Goal: Task Accomplishment & Management: Complete application form

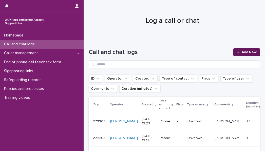
click at [240, 50] on link "Add New" at bounding box center [246, 52] width 27 height 8
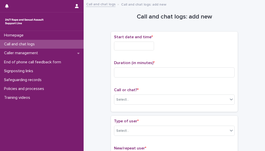
click at [151, 46] on input "text" at bounding box center [134, 45] width 40 height 9
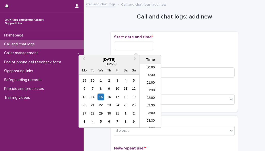
scroll to position [139, 0]
click at [149, 73] on li "09:30" at bounding box center [151, 73] width 22 height 8
type input "**********"
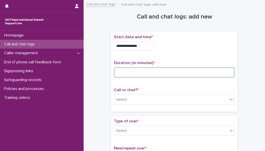
click at [149, 73] on input at bounding box center [174, 72] width 120 height 10
type input "**"
click at [139, 97] on div "Select..." at bounding box center [171, 99] width 114 height 8
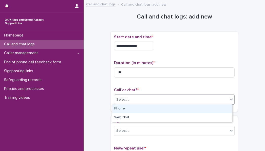
click at [136, 110] on div "Phone" at bounding box center [172, 108] width 120 height 9
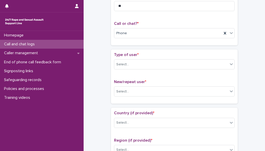
scroll to position [91, 0]
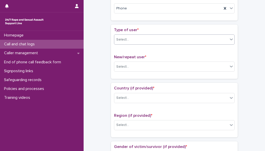
click at [196, 39] on div "Select..." at bounding box center [171, 39] width 114 height 8
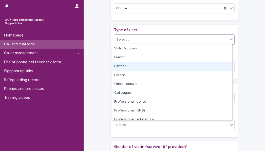
click at [155, 67] on div "Partner" at bounding box center [172, 66] width 120 height 9
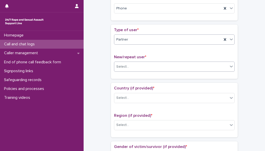
click at [152, 64] on div "Select..." at bounding box center [171, 67] width 114 height 8
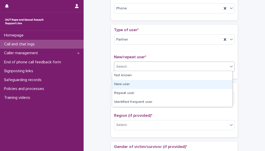
click at [143, 86] on div "New user" at bounding box center [172, 84] width 120 height 9
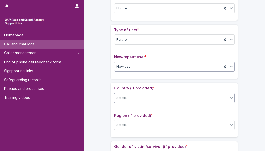
click at [163, 99] on div "Select..." at bounding box center [171, 98] width 114 height 8
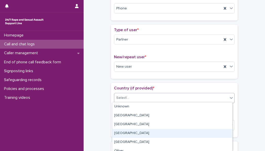
click at [145, 132] on div "[GEOGRAPHIC_DATA]" at bounding box center [172, 133] width 120 height 9
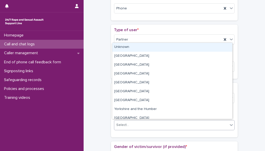
click at [176, 121] on div "Select..." at bounding box center [171, 125] width 114 height 8
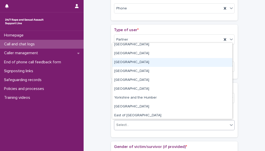
scroll to position [0, 0]
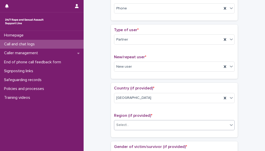
click at [168, 123] on div "Select..." at bounding box center [171, 125] width 114 height 8
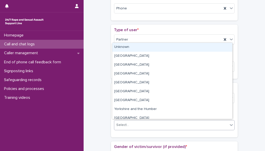
click at [208, 45] on div "Unknown" at bounding box center [172, 47] width 120 height 9
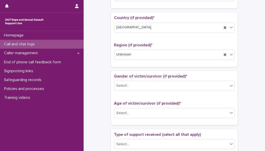
scroll to position [182, 0]
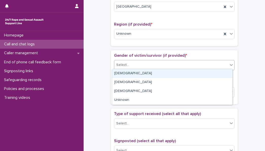
click at [201, 64] on div "Select..." at bounding box center [171, 65] width 114 height 8
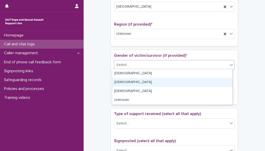
click at [177, 82] on div "[DEMOGRAPHIC_DATA]" at bounding box center [172, 82] width 120 height 9
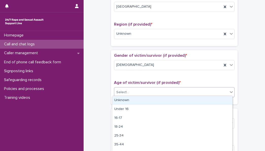
click at [177, 92] on div "Select..." at bounding box center [171, 92] width 114 height 8
click at [168, 101] on div "Unknown" at bounding box center [172, 100] width 120 height 9
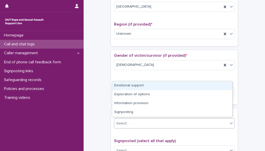
click at [204, 121] on div "Select..." at bounding box center [171, 123] width 114 height 8
click at [185, 85] on div "Emotional support" at bounding box center [172, 85] width 120 height 9
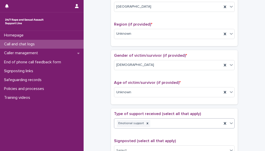
click at [180, 121] on div "Emotional support" at bounding box center [168, 123] width 108 height 9
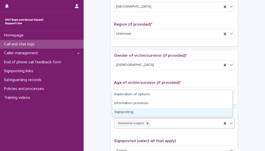
click at [172, 113] on div "Signposting" at bounding box center [172, 112] width 120 height 9
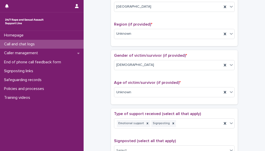
click at [250, 124] on div "**********" at bounding box center [174, 79] width 171 height 517
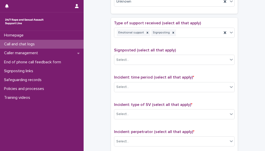
scroll to position [273, 0]
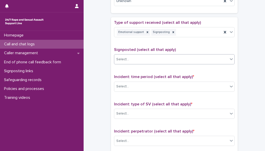
click at [193, 57] on div "Select..." at bounding box center [171, 59] width 114 height 8
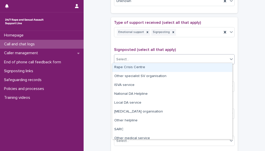
click at [179, 67] on div "Rape Crisis Centre" at bounding box center [172, 67] width 120 height 9
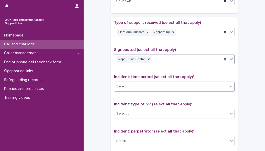
click at [168, 87] on div "Select..." at bounding box center [171, 86] width 114 height 8
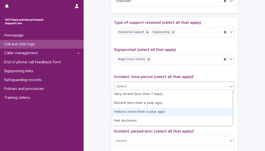
click at [155, 111] on div "Historic (more than a year ago)" at bounding box center [172, 112] width 120 height 9
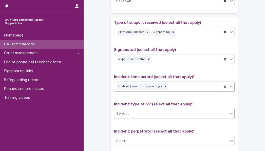
click at [145, 110] on div "Select..." at bounding box center [171, 113] width 114 height 8
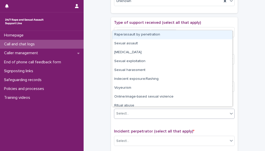
click at [147, 34] on div "Rape/assault by penetration" at bounding box center [172, 34] width 120 height 9
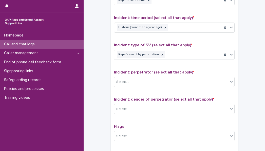
scroll to position [344, 0]
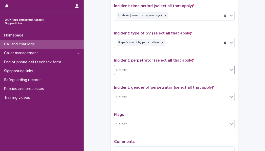
click at [198, 67] on div "Select..." at bounding box center [171, 70] width 114 height 8
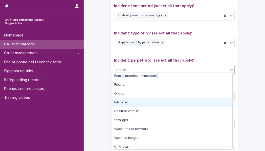
scroll to position [22, 0]
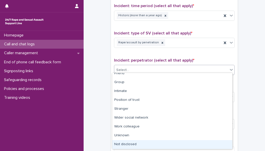
click at [198, 142] on div "Not disclosed" at bounding box center [172, 144] width 120 height 9
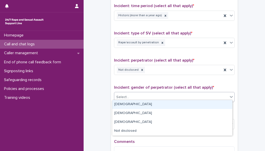
click at [177, 96] on div "Select..." at bounding box center [171, 97] width 114 height 8
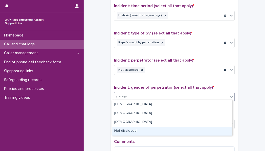
click at [157, 131] on div "Not disclosed" at bounding box center [172, 131] width 120 height 9
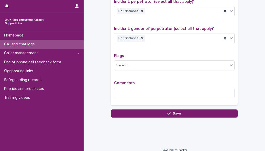
scroll to position [405, 0]
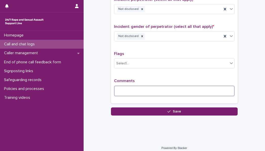
click at [186, 86] on textarea at bounding box center [174, 91] width 120 height 11
click at [161, 88] on textarea "**********" at bounding box center [174, 91] width 120 height 11
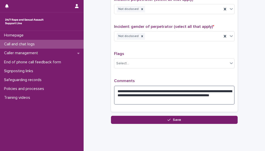
click at [142, 99] on textarea "**********" at bounding box center [174, 95] width 120 height 19
click at [197, 97] on textarea "**********" at bounding box center [174, 95] width 120 height 19
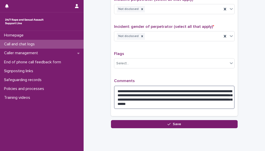
click at [172, 102] on textarea "**********" at bounding box center [174, 97] width 120 height 23
click at [211, 100] on textarea "**********" at bounding box center [174, 97] width 120 height 23
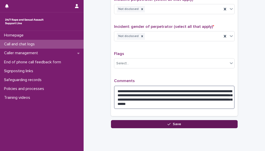
type textarea "**********"
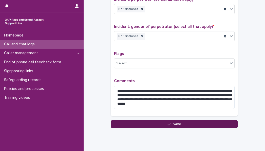
click at [178, 122] on span "Save" at bounding box center [177, 124] width 8 height 4
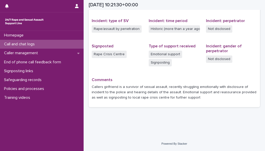
scroll to position [122, 0]
click at [39, 42] on p "Call and chat logs" at bounding box center [20, 44] width 37 height 5
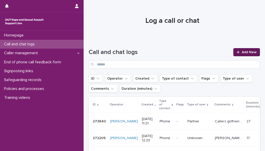
click at [236, 51] on div at bounding box center [238, 52] width 5 height 4
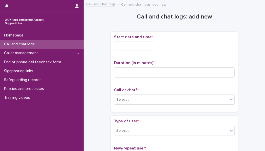
click at [131, 48] on input "text" at bounding box center [134, 45] width 40 height 9
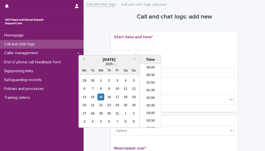
scroll to position [139, 0]
click at [147, 79] on li "10:00" at bounding box center [151, 81] width 22 height 8
type input "**********"
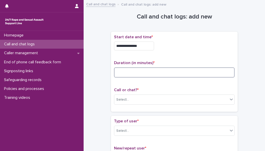
click at [145, 73] on input at bounding box center [174, 72] width 120 height 10
type input "**"
click at [139, 98] on div "Select..." at bounding box center [171, 99] width 114 height 8
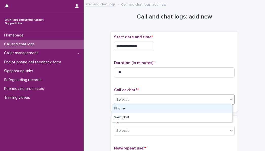
click at [133, 111] on div "Phone" at bounding box center [172, 108] width 120 height 9
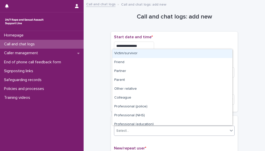
click at [198, 127] on div "Select..." at bounding box center [171, 131] width 114 height 8
click at [183, 54] on div "Victim/survivor" at bounding box center [172, 53] width 120 height 9
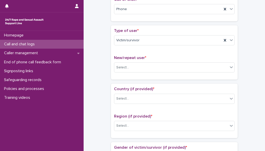
scroll to position [111, 0]
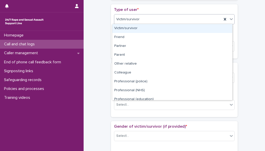
click at [162, 19] on div "Victim/survivor" at bounding box center [168, 19] width 108 height 8
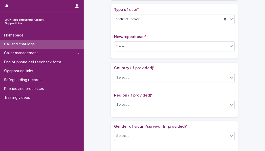
click at [248, 59] on div "**********" at bounding box center [174, 150] width 171 height 517
click at [179, 44] on div "Select..." at bounding box center [171, 46] width 114 height 8
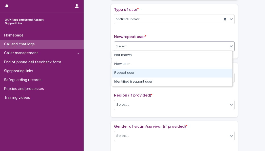
click at [156, 72] on div "Repeat user" at bounding box center [172, 73] width 120 height 9
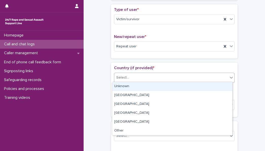
click at [163, 78] on div "Select..." at bounding box center [171, 77] width 114 height 8
click at [158, 86] on div "Unknown" at bounding box center [172, 86] width 120 height 9
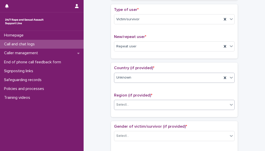
click at [151, 102] on div "Select..." at bounding box center [171, 104] width 114 height 8
drag, startPoint x: 151, startPoint y: 102, endPoint x: 148, endPoint y: 103, distance: 3.1
click at [148, 103] on div "Select..." at bounding box center [171, 104] width 114 height 8
click at [146, 106] on div "Select..." at bounding box center [171, 104] width 114 height 8
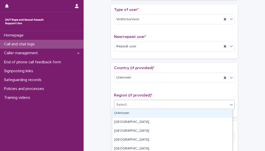
click at [142, 113] on div "Unknown" at bounding box center [172, 113] width 120 height 9
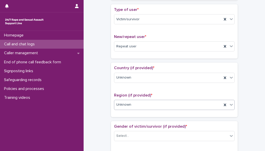
click at [248, 114] on div "**********" at bounding box center [174, 150] width 171 height 517
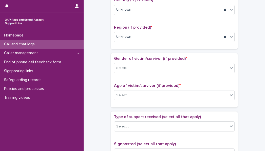
scroll to position [192, 0]
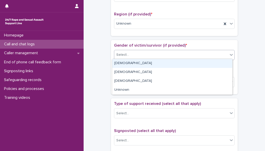
click at [133, 52] on div "Select..." at bounding box center [171, 55] width 114 height 8
click at [128, 64] on div "[DEMOGRAPHIC_DATA]" at bounding box center [172, 63] width 120 height 9
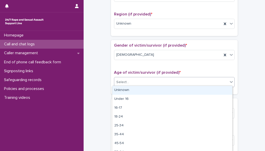
click at [127, 81] on div "Select..." at bounding box center [171, 82] width 114 height 8
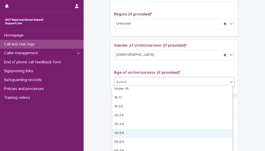
scroll to position [23, 0]
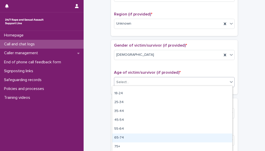
click at [178, 137] on div "65-74" at bounding box center [172, 137] width 120 height 9
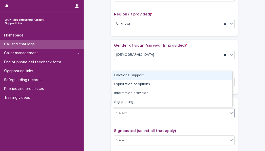
click at [189, 110] on div "Select..." at bounding box center [171, 113] width 114 height 8
click at [186, 75] on div "Emotional support" at bounding box center [172, 75] width 120 height 9
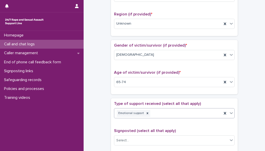
click at [248, 102] on div "**********" at bounding box center [174, 69] width 171 height 517
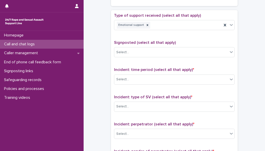
scroll to position [283, 0]
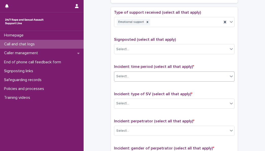
click at [157, 78] on div "Select..." at bounding box center [171, 76] width 114 height 8
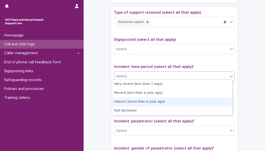
click at [140, 100] on div "Historic (more than a year ago)" at bounding box center [172, 101] width 120 height 9
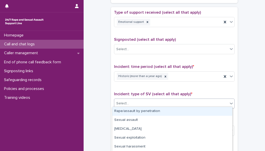
click at [149, 104] on div "Select..." at bounding box center [171, 103] width 114 height 8
click at [146, 109] on div "Rape/assault by penetration" at bounding box center [172, 111] width 120 height 9
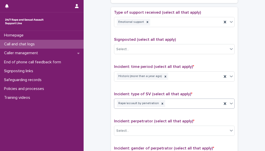
click at [229, 101] on icon at bounding box center [230, 103] width 5 height 5
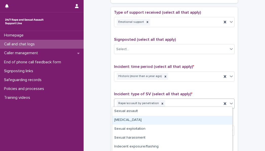
click at [180, 119] on div "[MEDICAL_DATA]" at bounding box center [172, 120] width 120 height 9
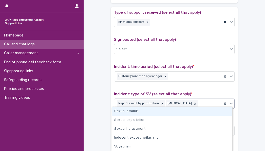
click at [230, 102] on icon at bounding box center [231, 103] width 3 height 2
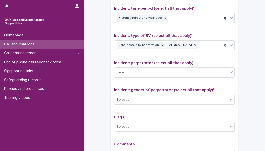
scroll to position [344, 0]
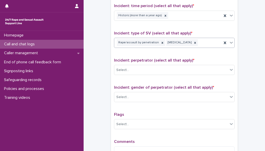
click at [228, 40] on icon at bounding box center [230, 42] width 5 height 5
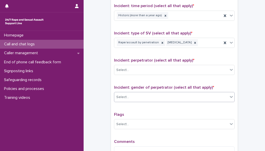
click at [164, 93] on div "Select..." at bounding box center [171, 97] width 114 height 8
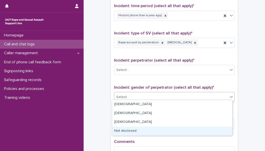
click at [129, 133] on div "Not disclosed" at bounding box center [172, 131] width 120 height 9
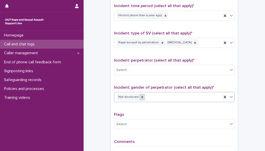
click at [140, 95] on icon at bounding box center [142, 97] width 4 height 4
click at [228, 94] on icon at bounding box center [230, 96] width 5 height 5
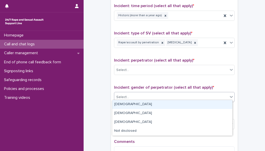
click at [204, 103] on div "[DEMOGRAPHIC_DATA]" at bounding box center [172, 104] width 120 height 9
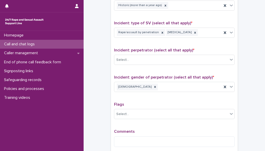
scroll to position [395, 0]
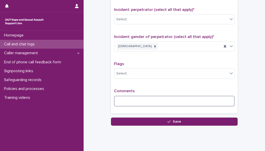
click at [158, 98] on textarea at bounding box center [174, 101] width 120 height 11
click at [165, 99] on textarea "**********" at bounding box center [174, 101] width 120 height 11
click at [193, 100] on textarea "**********" at bounding box center [174, 101] width 120 height 11
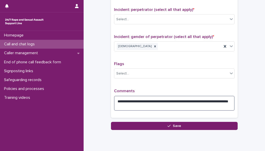
click at [136, 103] on textarea "**********" at bounding box center [174, 103] width 120 height 15
click at [217, 100] on textarea "**********" at bounding box center [174, 103] width 120 height 15
click at [164, 102] on textarea "**********" at bounding box center [174, 103] width 120 height 15
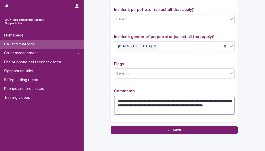
type textarea "**********"
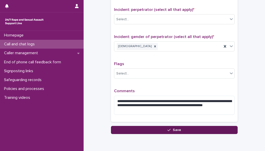
click at [149, 129] on button "Save" at bounding box center [174, 130] width 127 height 8
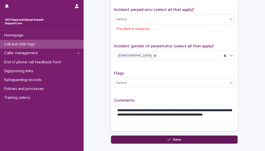
scroll to position [400, 0]
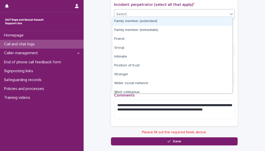
click at [195, 13] on div "Select..." at bounding box center [171, 14] width 114 height 8
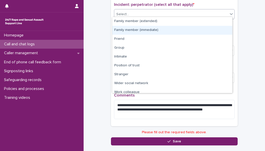
click at [167, 30] on div "Family member (immediate)" at bounding box center [172, 30] width 120 height 9
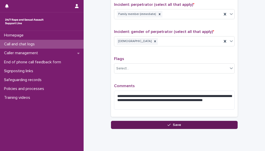
click at [163, 121] on button "Save" at bounding box center [174, 125] width 127 height 8
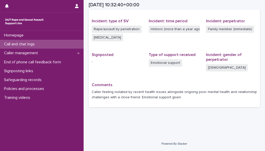
scroll to position [121, 0]
click at [49, 44] on div "Call and chat logs" at bounding box center [42, 44] width 84 height 9
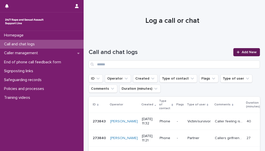
click at [241, 51] on span "Add New" at bounding box center [248, 52] width 15 height 4
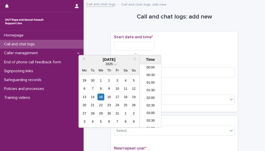
click at [145, 48] on input "text" at bounding box center [134, 45] width 40 height 9
click at [150, 89] on li "11:00" at bounding box center [151, 88] width 22 height 8
type input "**********"
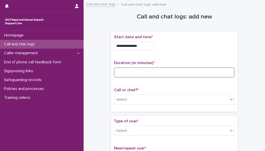
click at [148, 71] on input at bounding box center [174, 72] width 120 height 10
type input "*"
click at [142, 101] on div "Select..." at bounding box center [171, 99] width 114 height 8
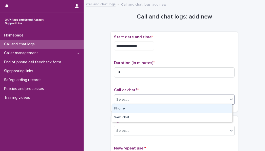
click at [138, 109] on div "Phone" at bounding box center [172, 108] width 120 height 9
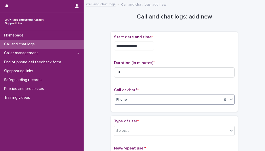
click at [133, 135] on div "Type of user * Select..." at bounding box center [174, 129] width 120 height 21
click at [133, 133] on div "Select..." at bounding box center [171, 131] width 114 height 8
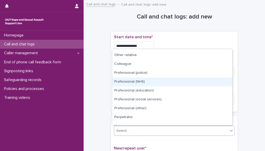
scroll to position [57, 0]
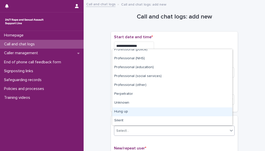
click at [202, 111] on div "Hung up" at bounding box center [172, 111] width 120 height 9
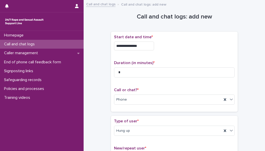
click at [252, 123] on div "**********" at bounding box center [174, 108] width 171 height 211
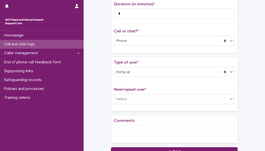
scroll to position [102, 0]
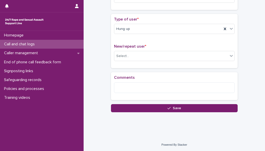
click at [173, 60] on div "New/repeat user * Select..." at bounding box center [174, 54] width 120 height 21
click at [171, 53] on div "Select..." at bounding box center [171, 56] width 114 height 8
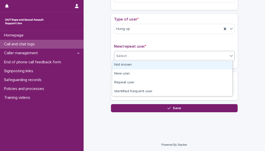
click at [158, 66] on div "Not known" at bounding box center [172, 64] width 120 height 9
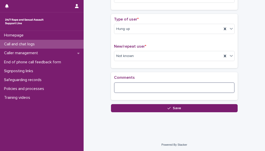
click at [149, 84] on textarea at bounding box center [174, 87] width 120 height 11
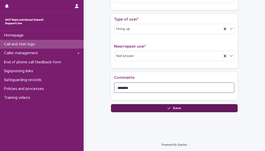
type textarea "*******"
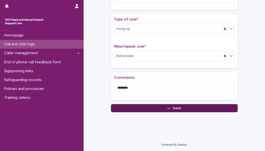
click at [142, 109] on button "Save" at bounding box center [174, 108] width 127 height 8
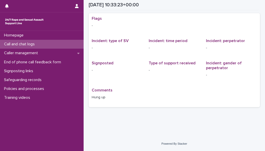
scroll to position [1, 0]
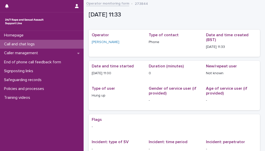
click at [31, 45] on p "Call and chat logs" at bounding box center [20, 44] width 37 height 5
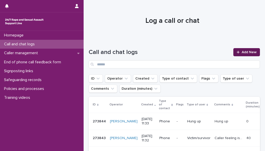
click at [237, 54] on link "Add New" at bounding box center [246, 52] width 27 height 8
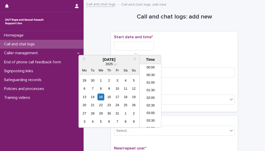
click at [135, 45] on input "text" at bounding box center [134, 45] width 40 height 9
click at [151, 88] on li "11:00" at bounding box center [151, 88] width 22 height 8
type input "**********"
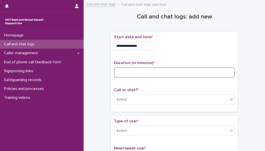
click at [155, 71] on input at bounding box center [174, 72] width 120 height 10
type input "*"
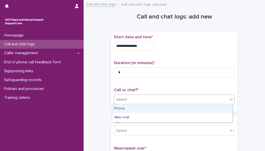
click at [138, 97] on div "Select..." at bounding box center [171, 99] width 114 height 8
click at [137, 108] on div "Phone" at bounding box center [172, 108] width 120 height 9
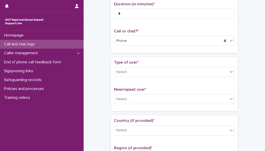
scroll to position [61, 0]
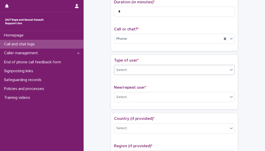
click at [198, 70] on div "Select..." at bounding box center [171, 70] width 114 height 8
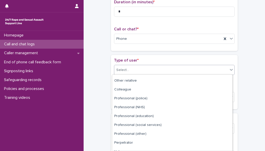
scroll to position [57, 0]
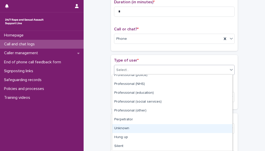
click at [207, 130] on div "Unknown" at bounding box center [172, 128] width 120 height 9
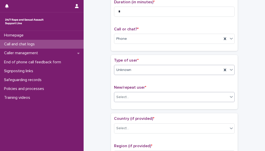
click at [174, 97] on div "Select..." at bounding box center [171, 97] width 114 height 8
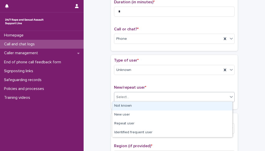
click at [167, 109] on div "Not known" at bounding box center [172, 105] width 120 height 9
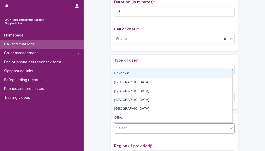
click at [176, 126] on div "Select..." at bounding box center [171, 128] width 114 height 8
click at [183, 72] on div "Unknown" at bounding box center [172, 73] width 120 height 9
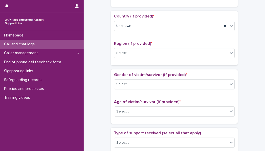
scroll to position [172, 0]
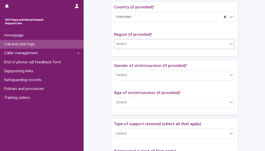
click at [193, 43] on div "Select..." at bounding box center [171, 44] width 114 height 8
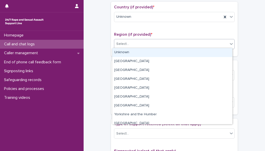
click at [182, 53] on div "Unknown" at bounding box center [172, 52] width 120 height 9
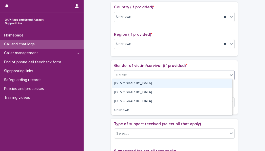
click at [165, 74] on div "Select..." at bounding box center [171, 75] width 114 height 8
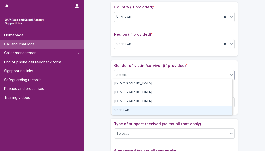
click at [139, 110] on div "Unknown" at bounding box center [172, 110] width 120 height 9
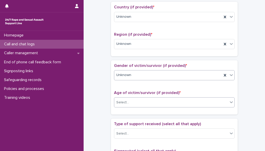
click at [144, 99] on div "Select..." at bounding box center [171, 102] width 114 height 8
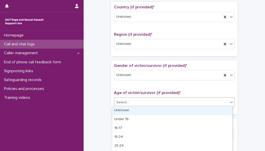
click at [136, 110] on div "Unknown" at bounding box center [172, 110] width 120 height 9
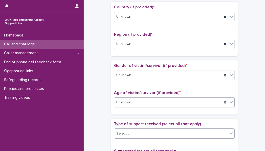
click at [160, 131] on div "Select..." at bounding box center [171, 133] width 114 height 8
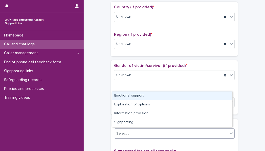
click at [160, 94] on div "Emotional support" at bounding box center [172, 95] width 120 height 9
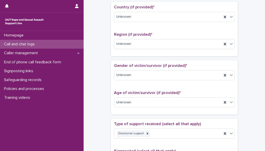
click at [258, 104] on div "**********" at bounding box center [174, 96] width 176 height 530
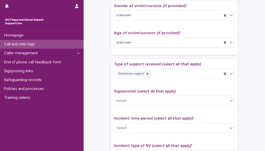
scroll to position [273, 0]
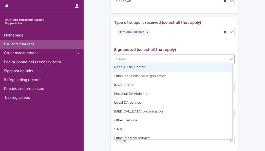
click at [179, 59] on div "Select..." at bounding box center [171, 59] width 114 height 8
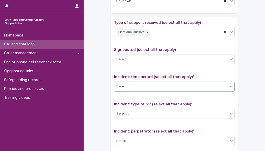
click at [171, 84] on div "Select..." at bounding box center [171, 86] width 114 height 8
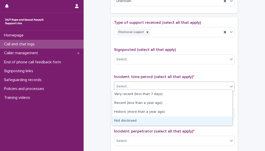
click at [139, 123] on div "Not disclosed" at bounding box center [172, 120] width 120 height 9
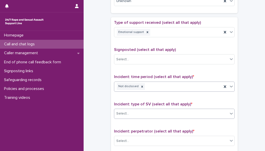
click at [143, 111] on div "Select..." at bounding box center [171, 113] width 114 height 8
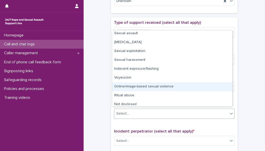
scroll to position [13, 0]
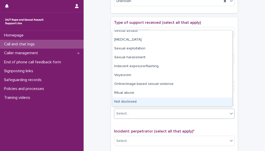
click at [204, 102] on div "Not disclosed" at bounding box center [172, 101] width 120 height 9
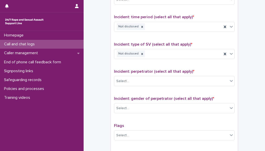
scroll to position [395, 0]
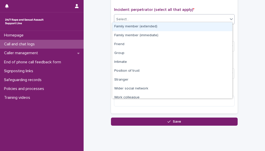
click at [196, 14] on div "Select..." at bounding box center [174, 19] width 120 height 10
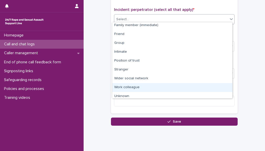
scroll to position [22, 0]
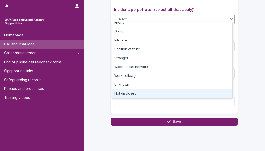
click at [204, 94] on div "Not disclosed" at bounding box center [172, 93] width 120 height 9
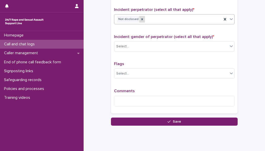
click at [141, 18] on icon at bounding box center [142, 19] width 2 height 2
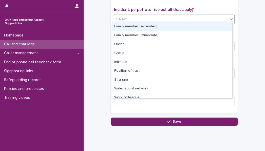
click at [217, 16] on div "Select..." at bounding box center [171, 19] width 114 height 8
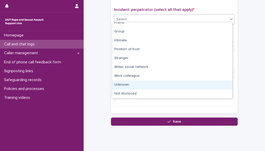
click at [209, 87] on div "Unknown" at bounding box center [172, 84] width 120 height 9
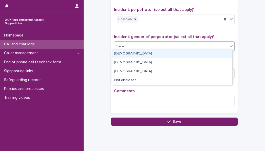
click at [164, 44] on div "Select..." at bounding box center [171, 46] width 114 height 8
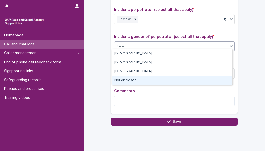
click at [160, 78] on div "Not disclosed" at bounding box center [172, 80] width 120 height 9
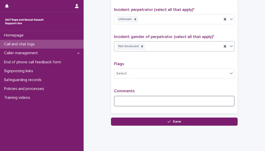
click at [132, 96] on textarea at bounding box center [174, 101] width 120 height 11
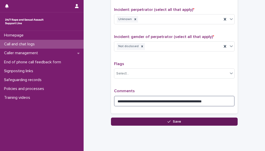
type textarea "**********"
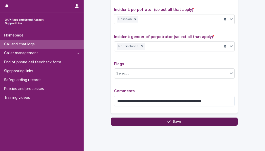
click at [165, 119] on button "Save" at bounding box center [174, 121] width 127 height 8
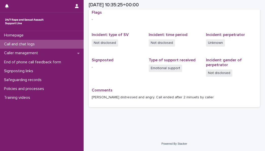
scroll to position [108, 0]
click at [24, 43] on p "Call and chat logs" at bounding box center [20, 44] width 37 height 5
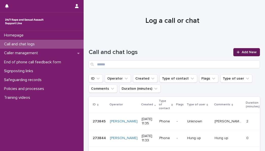
click at [236, 51] on icon at bounding box center [237, 52] width 3 height 4
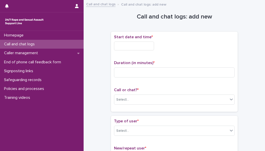
click at [140, 44] on input "text" at bounding box center [134, 45] width 40 height 9
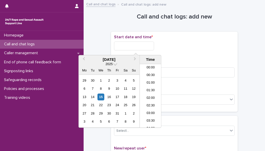
scroll to position [147, 0]
click at [150, 93] on li "11:30" at bounding box center [151, 96] width 22 height 8
type input "**********"
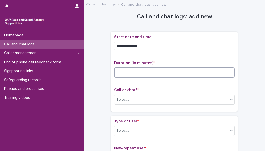
click at [145, 70] on input at bounding box center [174, 72] width 120 height 10
type input "*"
click at [134, 96] on div "Select..." at bounding box center [171, 99] width 114 height 8
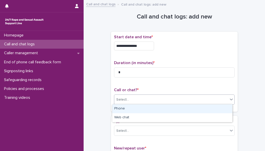
click at [125, 108] on div "Phone" at bounding box center [172, 108] width 120 height 9
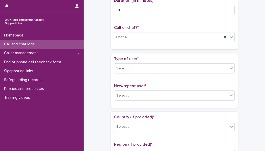
scroll to position [81, 0]
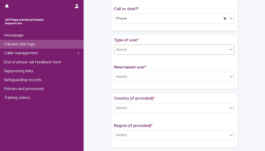
click at [188, 46] on div "Select..." at bounding box center [171, 50] width 114 height 8
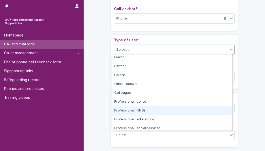
scroll to position [57, 0]
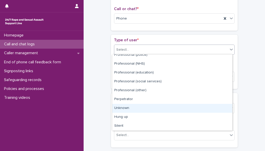
click at [190, 109] on div "Unknown" at bounding box center [172, 108] width 120 height 9
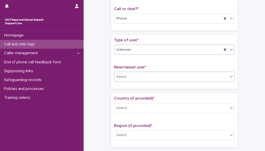
click at [167, 76] on div "Select..." at bounding box center [171, 77] width 114 height 8
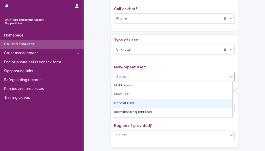
click at [151, 105] on div "Repeat user" at bounding box center [172, 103] width 120 height 9
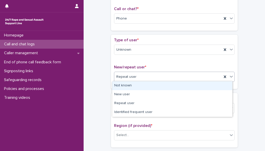
click at [160, 75] on div "Repeat user" at bounding box center [168, 77] width 108 height 8
click at [149, 86] on div "Not known" at bounding box center [172, 85] width 120 height 9
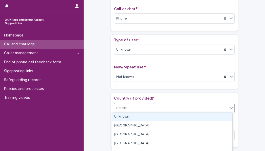
click at [145, 106] on div "Select..." at bounding box center [171, 108] width 114 height 8
click at [139, 116] on div "Unknown" at bounding box center [172, 116] width 120 height 9
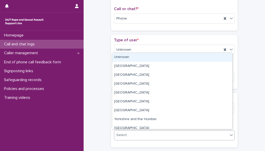
click at [174, 136] on div "Select..." at bounding box center [171, 135] width 114 height 8
click at [182, 61] on div "Unknown" at bounding box center [172, 57] width 120 height 9
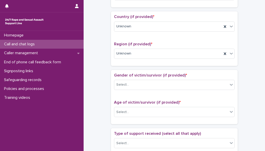
scroll to position [213, 0]
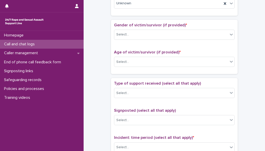
click at [169, 40] on div "Gender of victim/survivor (if provided) * Select..." at bounding box center [174, 33] width 120 height 21
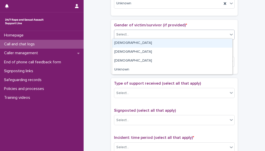
click at [171, 31] on div "Select..." at bounding box center [171, 34] width 114 height 8
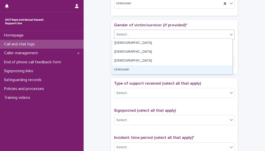
click at [143, 70] on div "Unknown" at bounding box center [172, 69] width 120 height 9
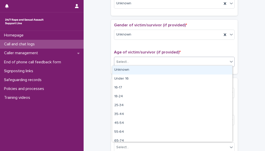
click at [146, 64] on div "Select..." at bounding box center [171, 62] width 114 height 8
click at [141, 70] on div "Unknown" at bounding box center [172, 70] width 120 height 9
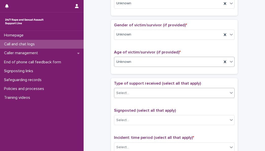
click at [132, 91] on div "Select..." at bounding box center [171, 93] width 114 height 8
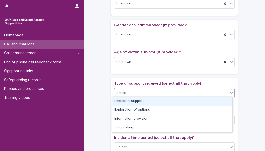
click at [244, 100] on div "**********" at bounding box center [174, 48] width 171 height 517
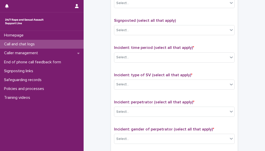
scroll to position [304, 0]
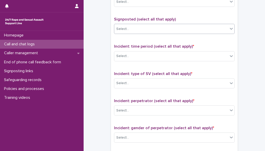
click at [202, 29] on div "Select..." at bounding box center [171, 29] width 114 height 8
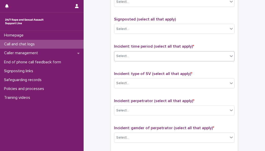
click at [169, 55] on div "Select..." at bounding box center [171, 56] width 114 height 8
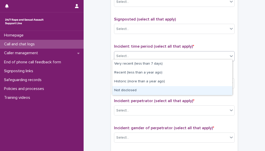
click at [137, 91] on div "Not disclosed" at bounding box center [172, 90] width 120 height 9
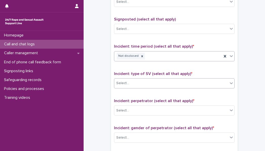
click at [144, 80] on div "Select..." at bounding box center [171, 83] width 114 height 8
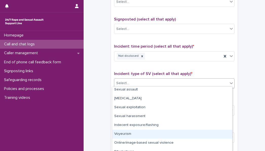
scroll to position [24, 0]
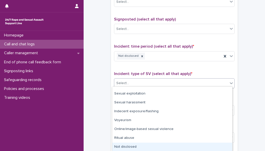
click at [218, 147] on div "Not disclosed" at bounding box center [172, 146] width 120 height 9
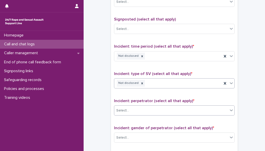
click at [180, 110] on div "Select..." at bounding box center [171, 110] width 114 height 8
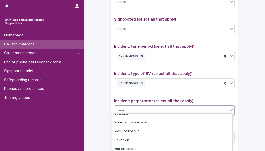
scroll to position [60, 0]
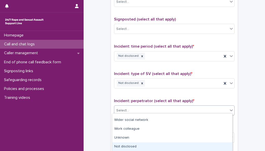
click at [208, 146] on div "Not disclosed" at bounding box center [172, 146] width 120 height 9
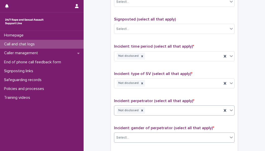
click at [156, 135] on div "Select..." at bounding box center [171, 137] width 114 height 8
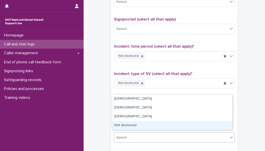
click at [157, 124] on div "Not disclosed" at bounding box center [172, 125] width 120 height 9
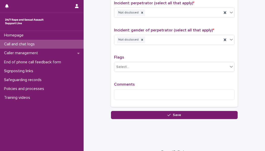
scroll to position [406, 0]
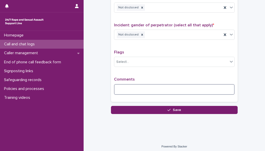
click at [136, 84] on textarea at bounding box center [174, 89] width 120 height 11
click at [156, 89] on textarea "**********" at bounding box center [174, 89] width 120 height 11
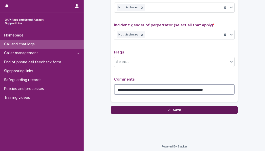
type textarea "**********"
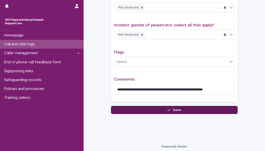
click at [152, 109] on button "Save" at bounding box center [174, 110] width 127 height 8
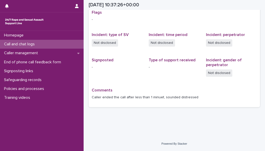
scroll to position [108, 0]
click at [39, 43] on p "Call and chat logs" at bounding box center [20, 44] width 37 height 5
